Goal: Task Accomplishment & Management: Complete application form

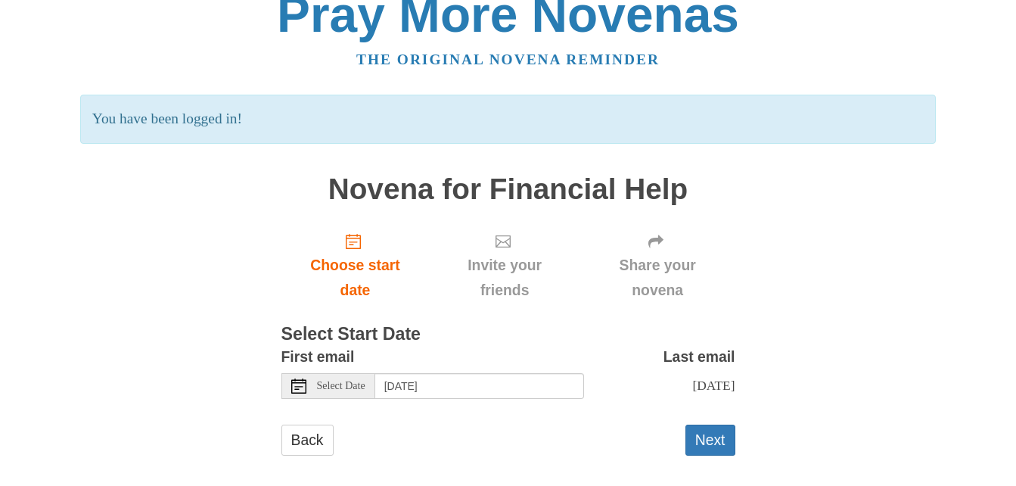
scroll to position [38, 0]
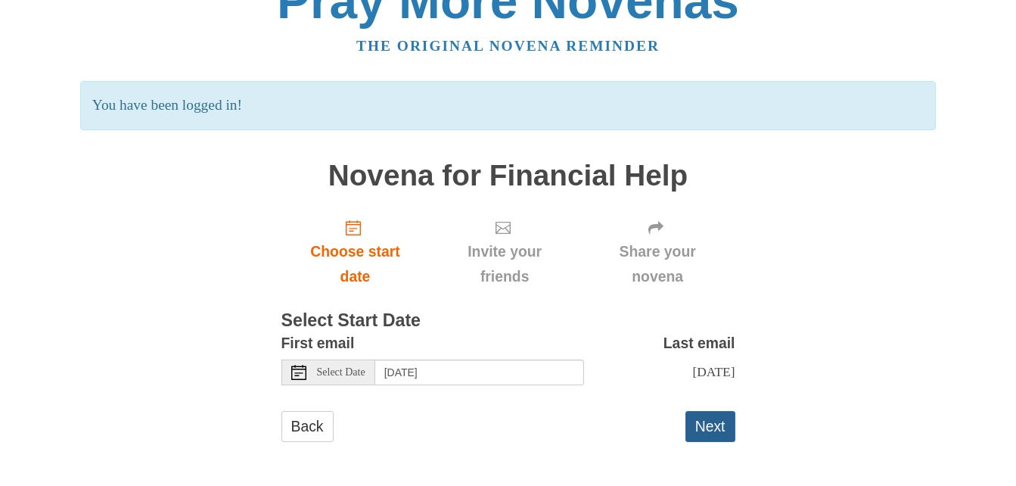
click at [708, 423] on button "Next" at bounding box center [711, 426] width 50 height 31
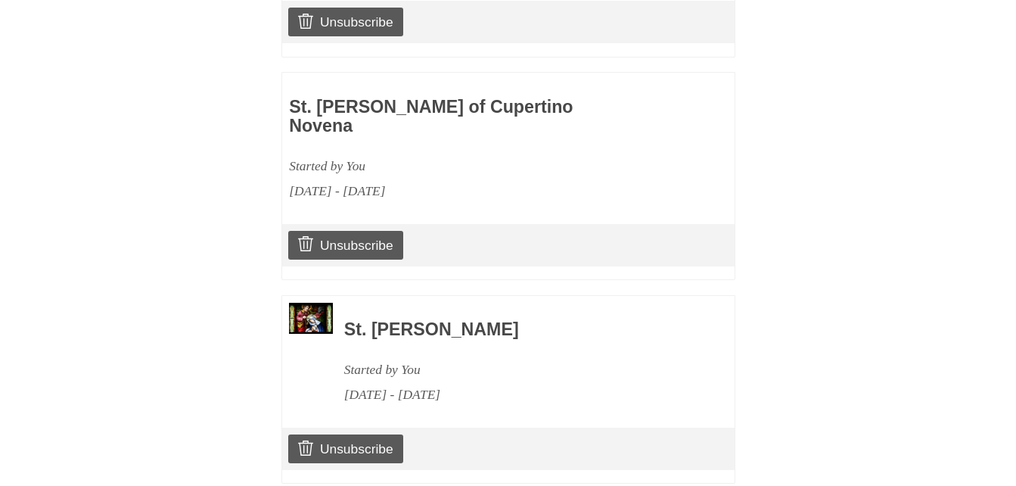
scroll to position [1967, 0]
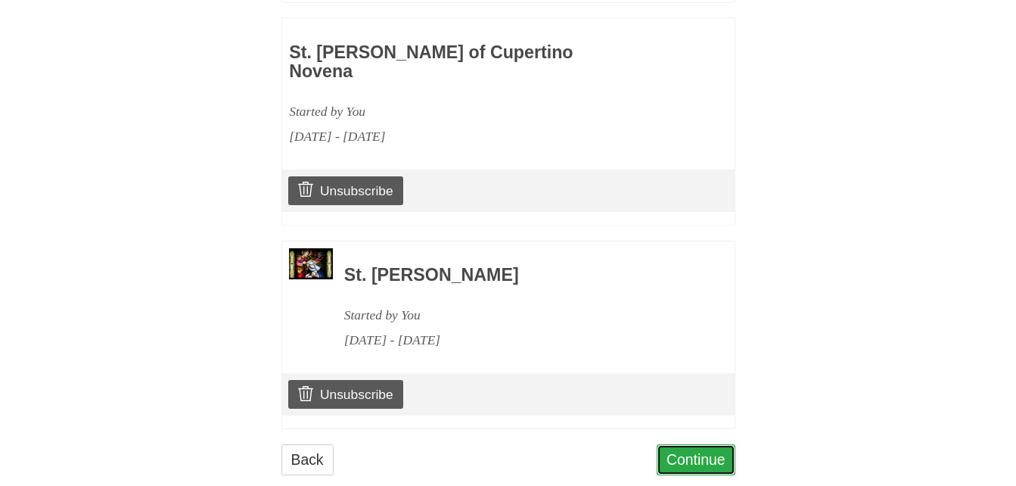
click at [670, 444] on link "Continue" at bounding box center [696, 459] width 79 height 31
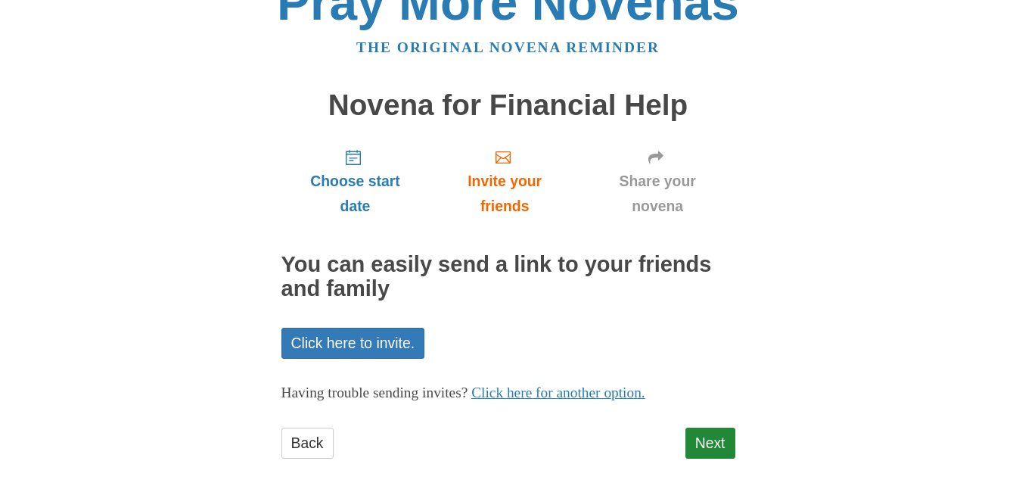
scroll to position [53, 0]
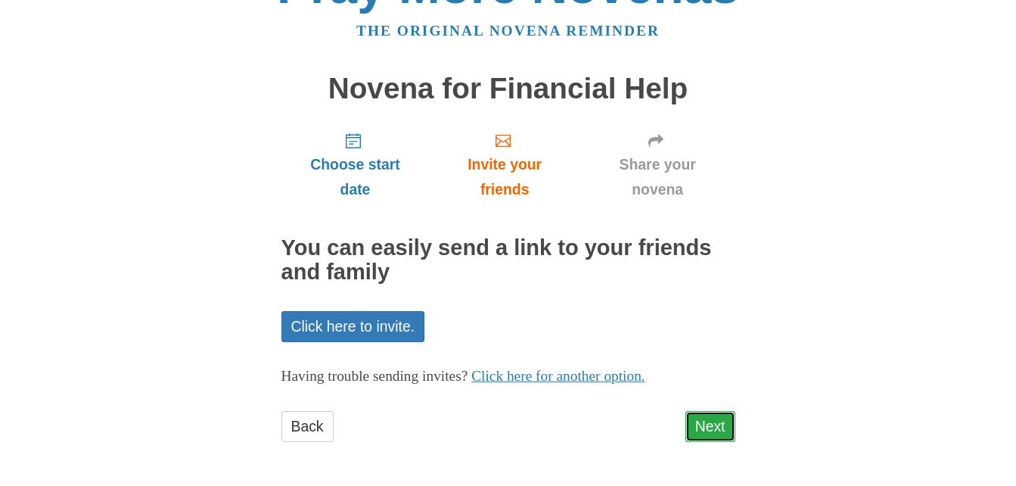
click at [704, 426] on link "Next" at bounding box center [711, 426] width 50 height 31
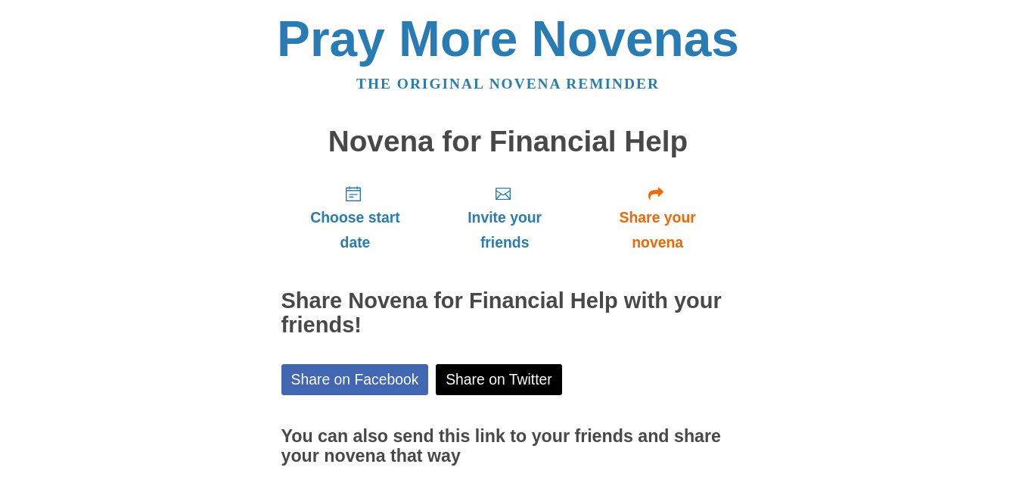
scroll to position [122, 0]
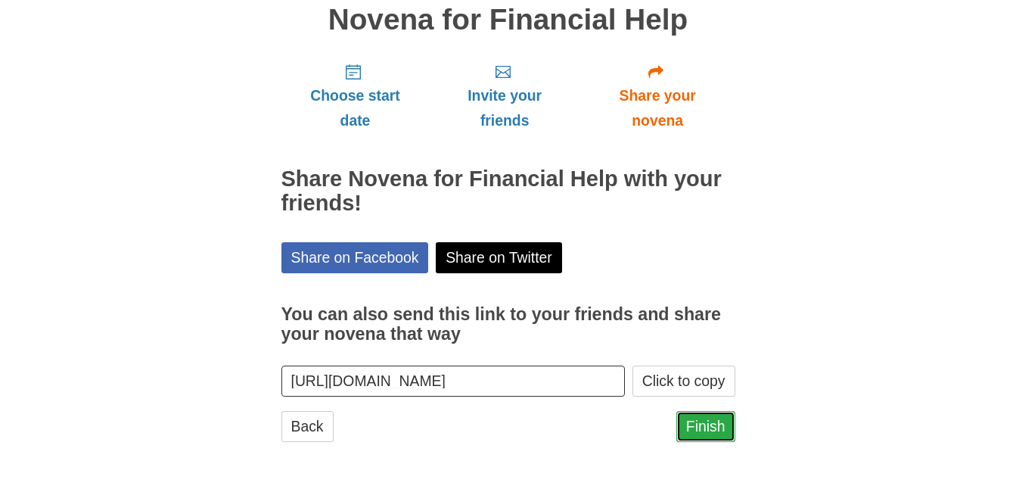
click at [695, 423] on link "Finish" at bounding box center [706, 426] width 59 height 31
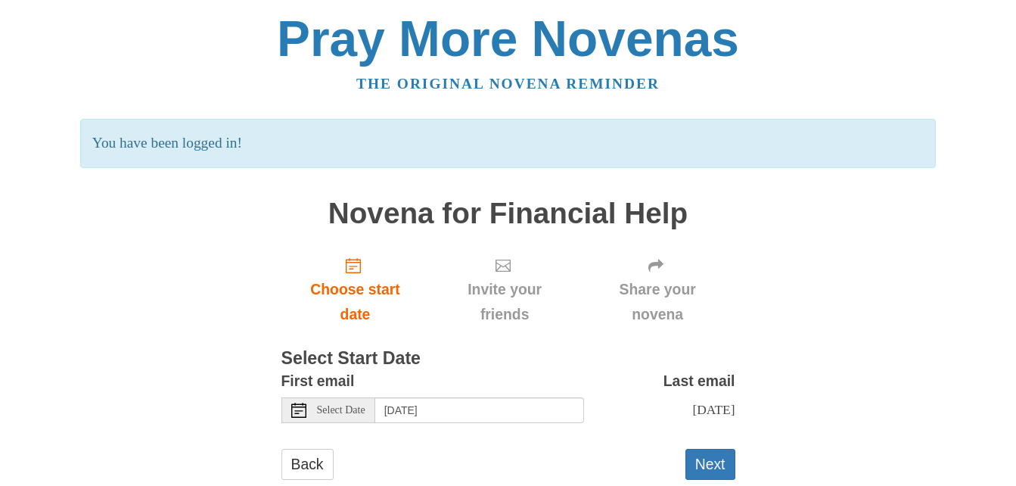
scroll to position [38, 0]
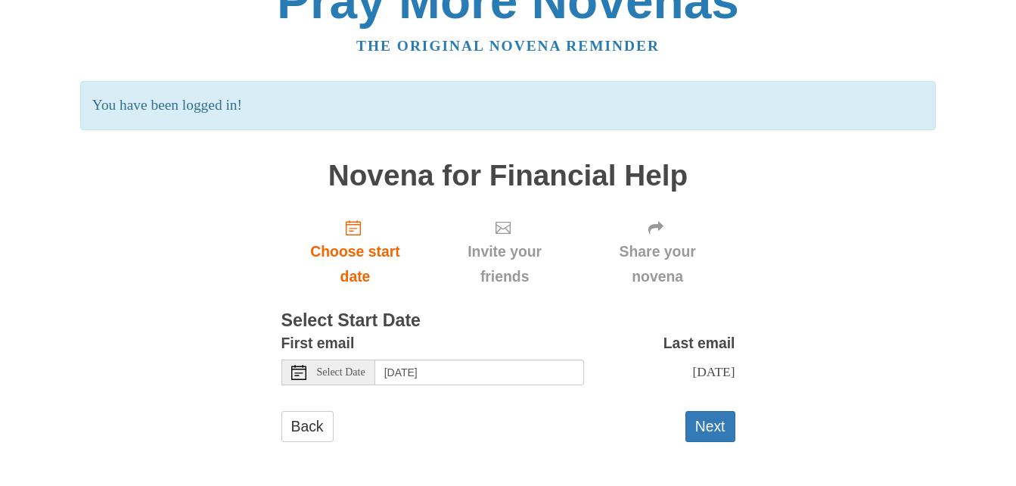
click at [378, 170] on h1 "Novena for Financial Help" at bounding box center [509, 176] width 454 height 33
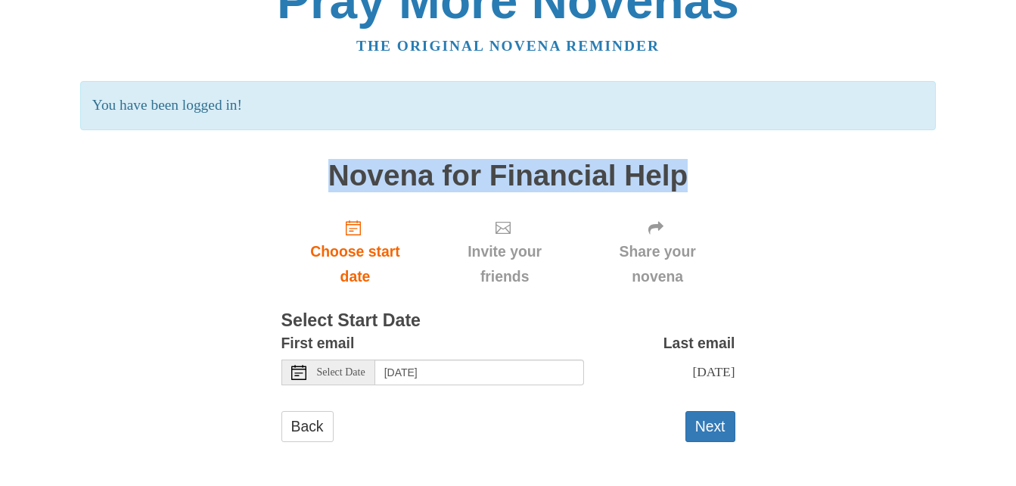
click at [378, 170] on h1 "Novena for Financial Help" at bounding box center [509, 176] width 454 height 33
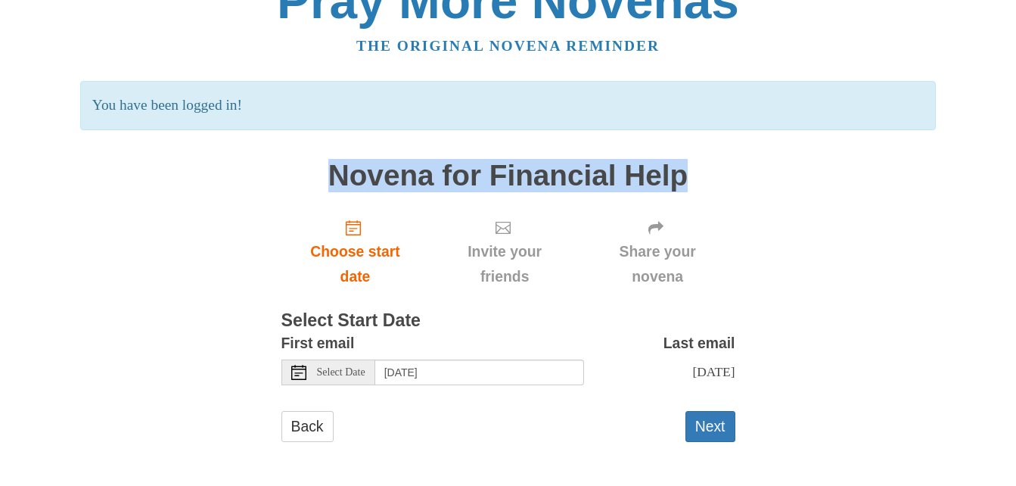
click at [378, 170] on h1 "Novena for Financial Help" at bounding box center [509, 176] width 454 height 33
click at [317, 431] on link "Back" at bounding box center [308, 426] width 52 height 31
